Goal: Navigation & Orientation: Find specific page/section

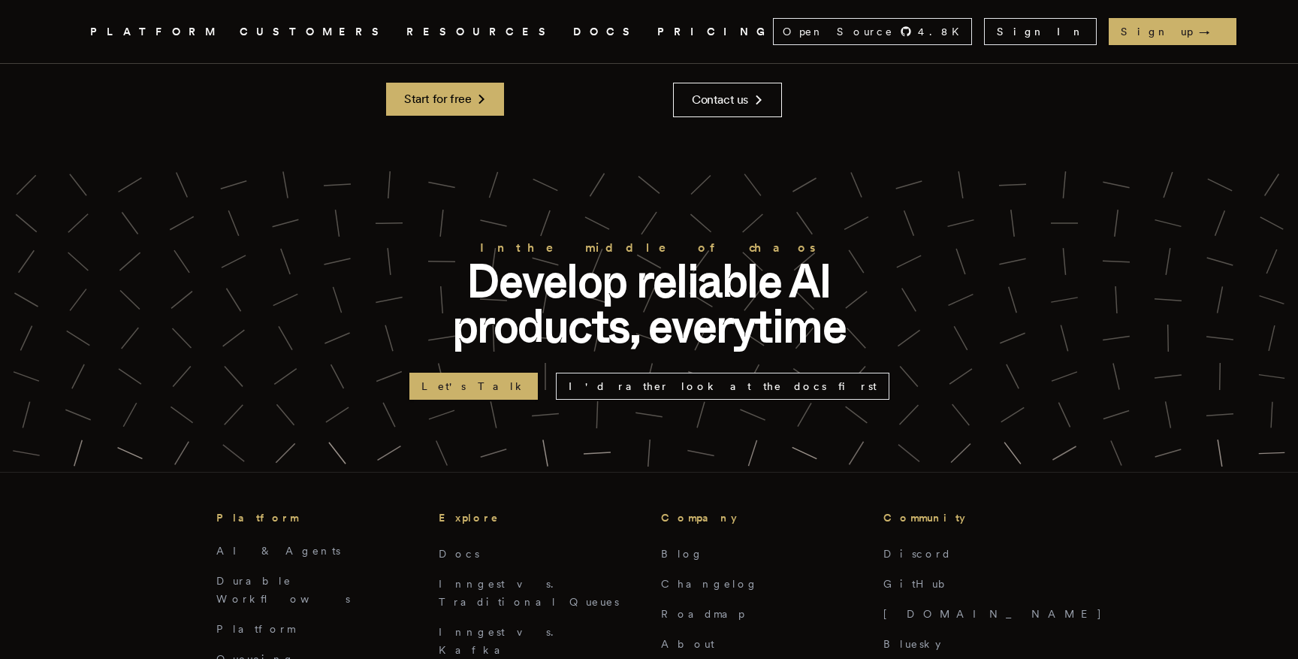
scroll to position [3614, 0]
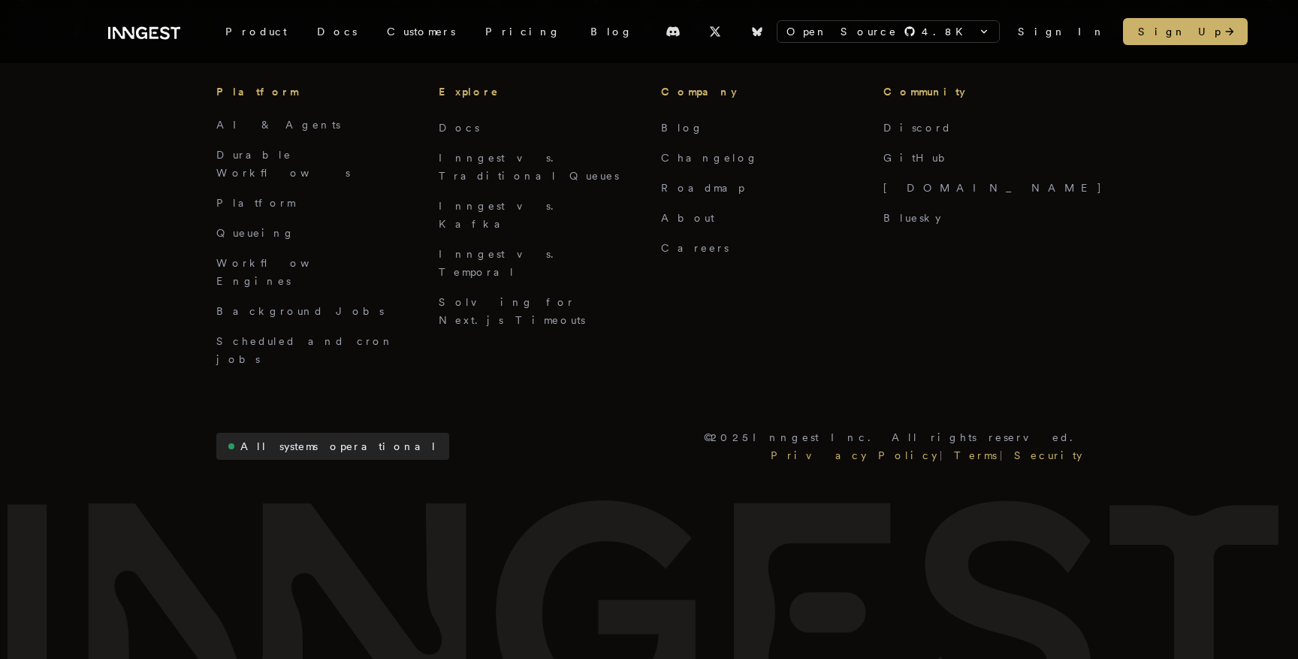
scroll to position [1331, 0]
click at [1000, 443] on link "Terms" at bounding box center [975, 452] width 49 height 18
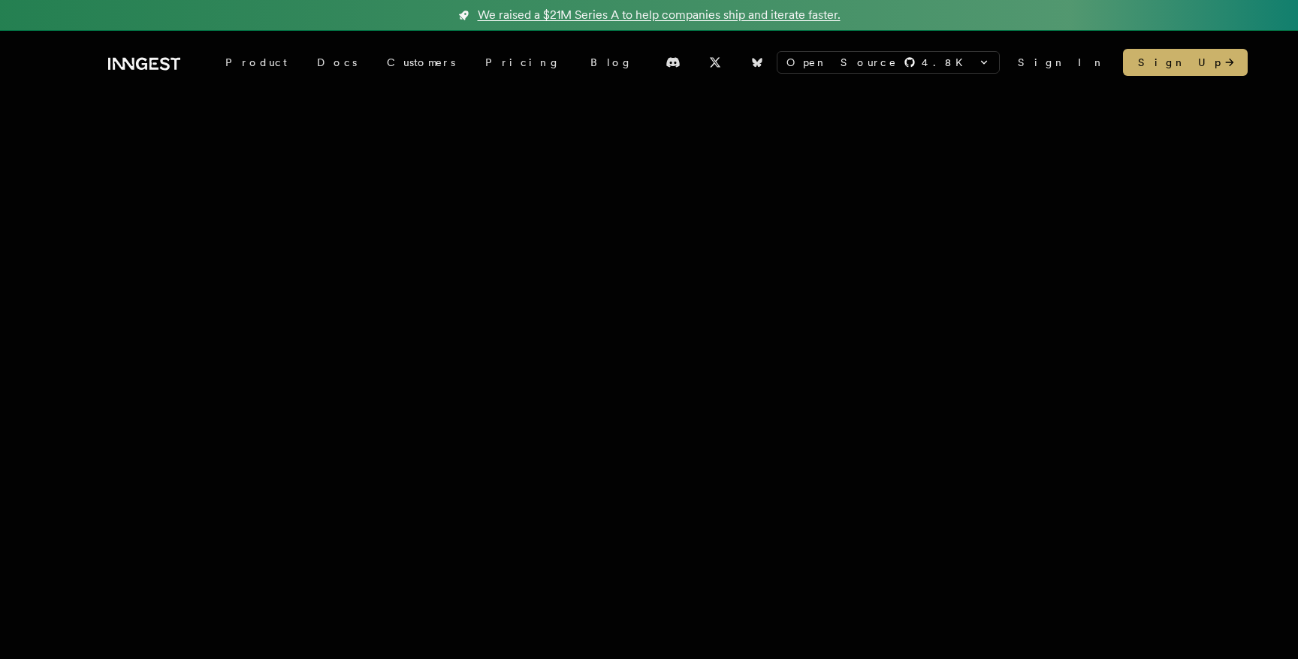
click at [664, 2] on link "We raised a $21M Series A to help companies ship and iterate faster." at bounding box center [649, 15] width 1298 height 31
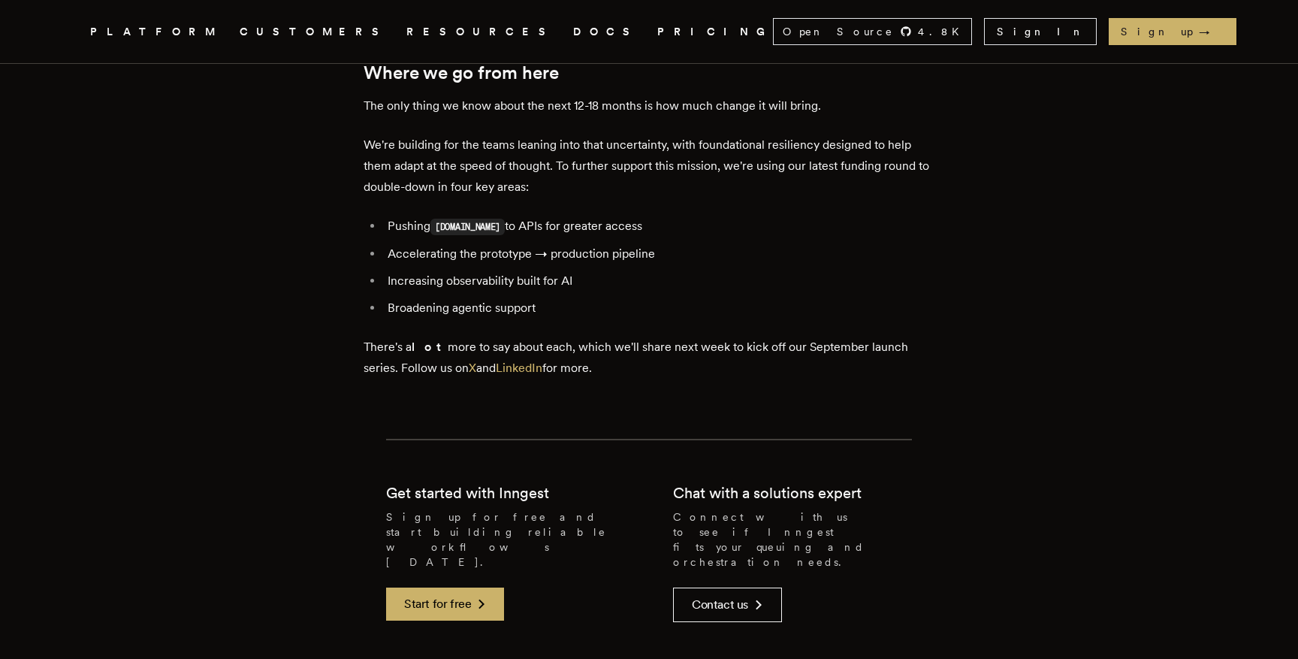
scroll to position [3659, 0]
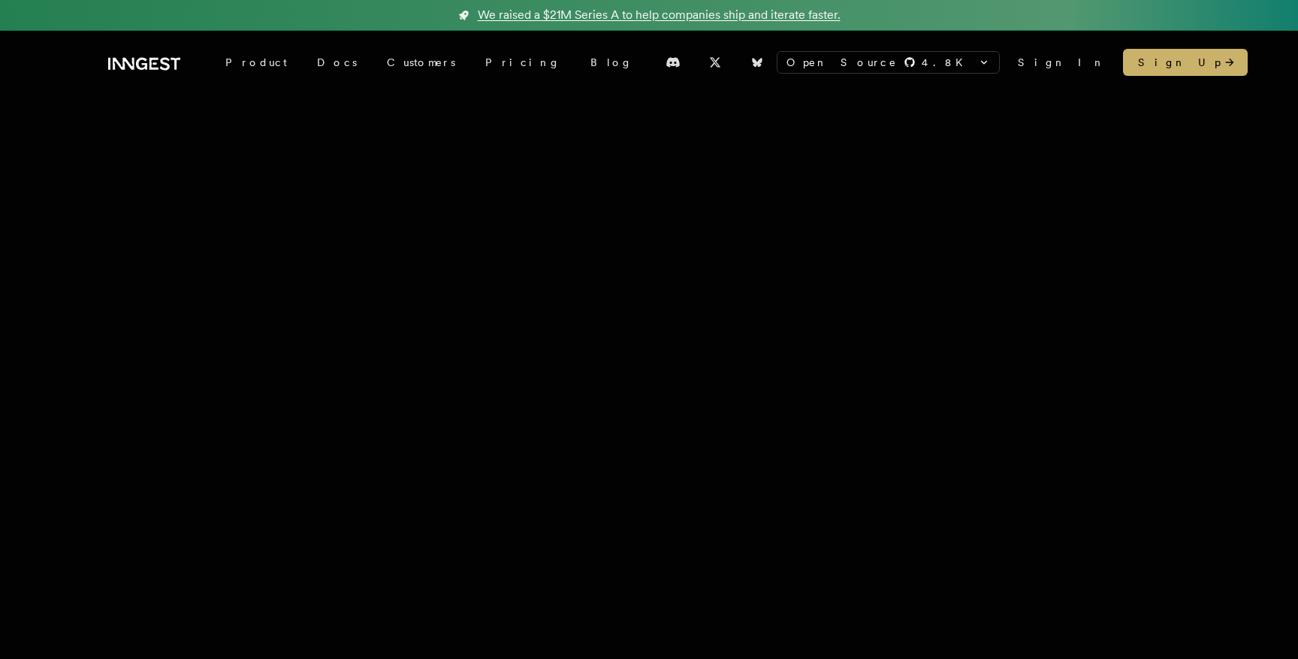
click at [504, 11] on span "We raised a $21M Series A to help companies ship and iterate faster." at bounding box center [659, 15] width 363 height 18
